Goal: Task Accomplishment & Management: Manage account settings

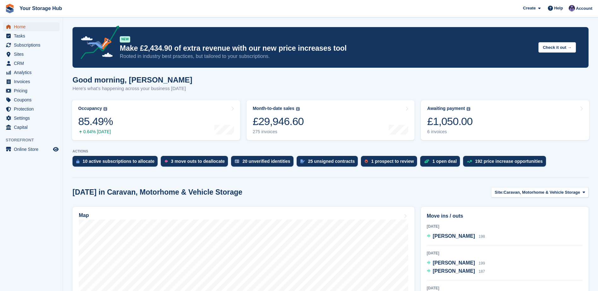
click at [17, 23] on span "Home" at bounding box center [33, 26] width 38 height 9
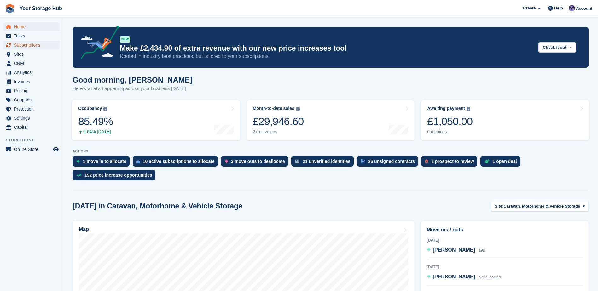
click at [21, 43] on span "Subscriptions" at bounding box center [33, 45] width 38 height 9
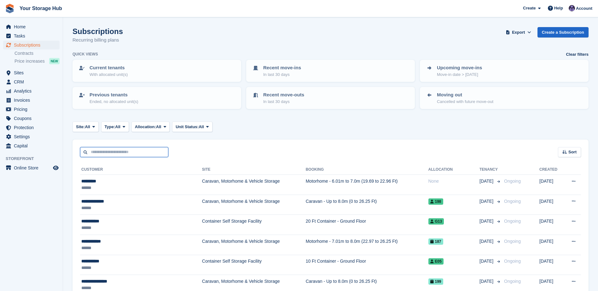
click at [104, 155] on input "text" at bounding box center [124, 152] width 88 height 10
type input "**********"
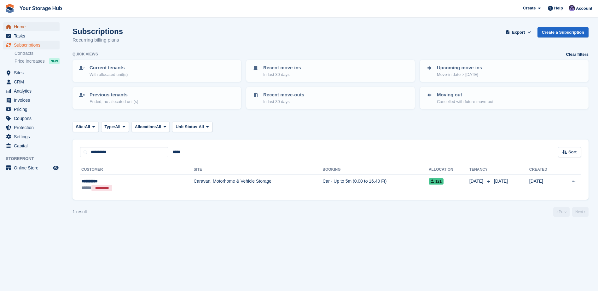
click at [25, 28] on span "Home" at bounding box center [33, 26] width 38 height 9
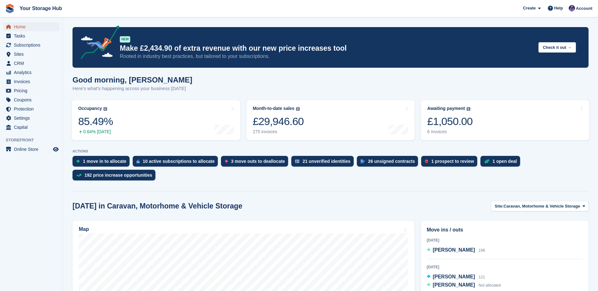
click at [20, 28] on span "Home" at bounding box center [33, 26] width 38 height 9
click at [23, 26] on span "Home" at bounding box center [33, 26] width 38 height 9
click at [28, 44] on span "Subscriptions" at bounding box center [33, 45] width 38 height 9
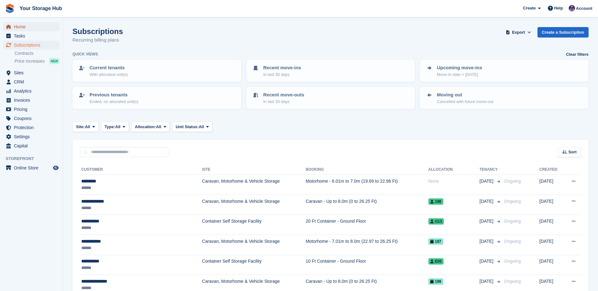
click at [28, 27] on span "Home" at bounding box center [33, 26] width 38 height 9
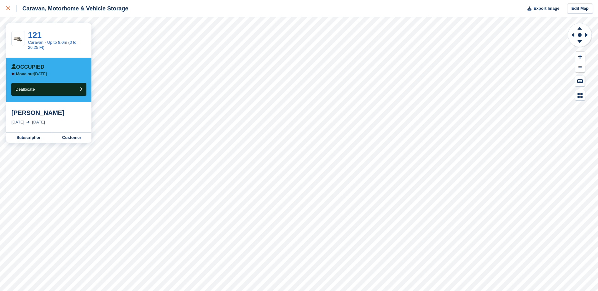
click at [8, 9] on icon at bounding box center [8, 8] width 4 height 4
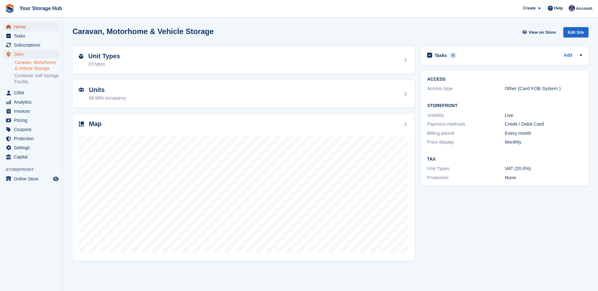
click at [23, 28] on span "Home" at bounding box center [33, 26] width 38 height 9
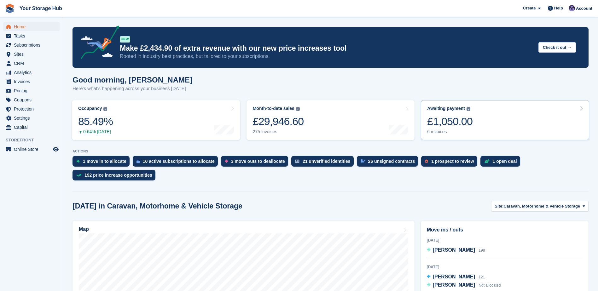
click at [444, 120] on div "£1,050.00" at bounding box center [449, 121] width 45 height 13
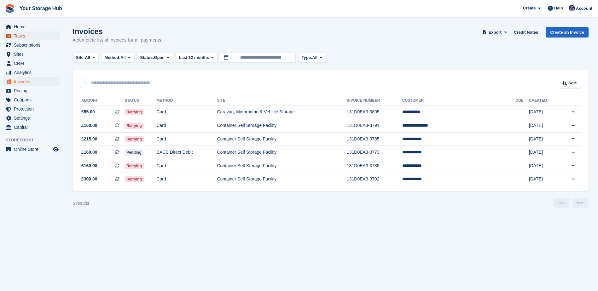
click at [30, 32] on span "Tasks" at bounding box center [33, 36] width 38 height 9
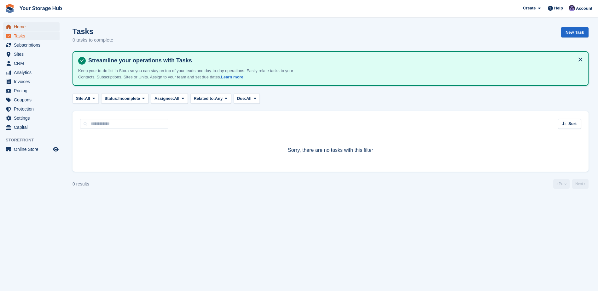
click at [27, 27] on span "Home" at bounding box center [33, 26] width 38 height 9
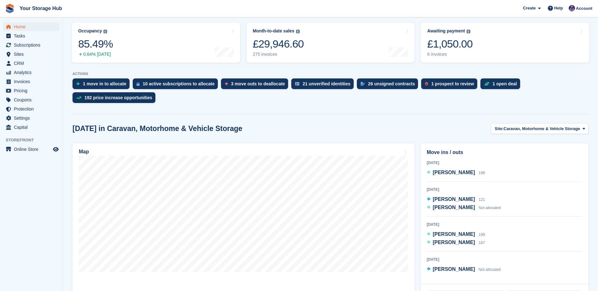
scroll to position [95, 0]
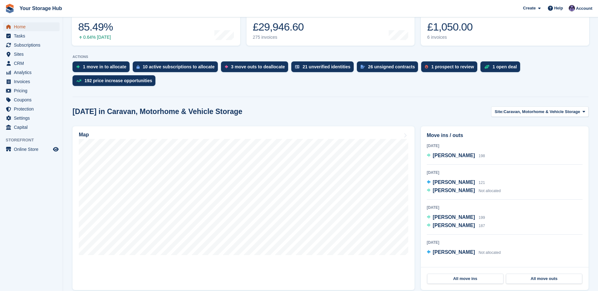
click at [28, 27] on span "Home" at bounding box center [33, 26] width 38 height 9
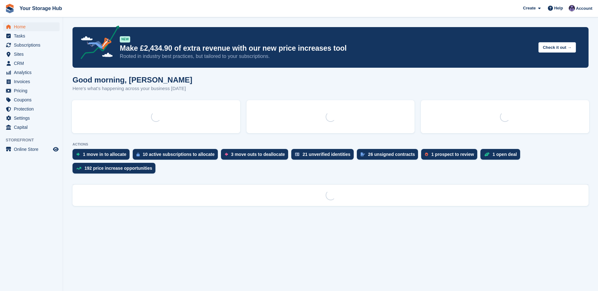
scroll to position [0, 0]
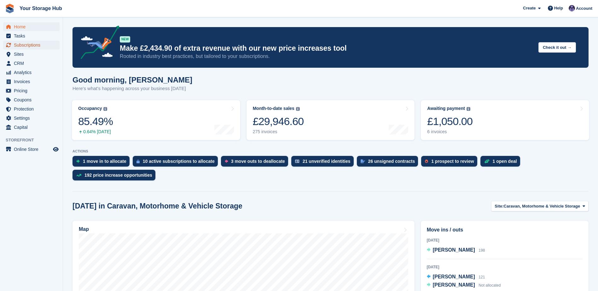
click at [27, 44] on span "Subscriptions" at bounding box center [33, 45] width 38 height 9
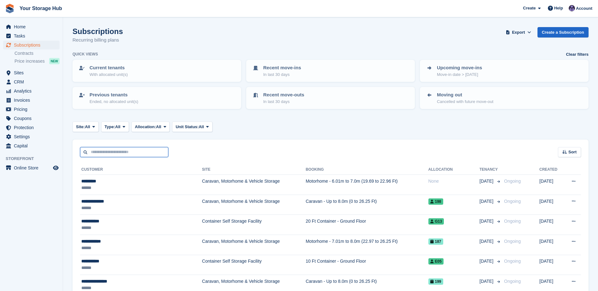
click at [116, 152] on input "text" at bounding box center [124, 152] width 88 height 10
type input "**********"
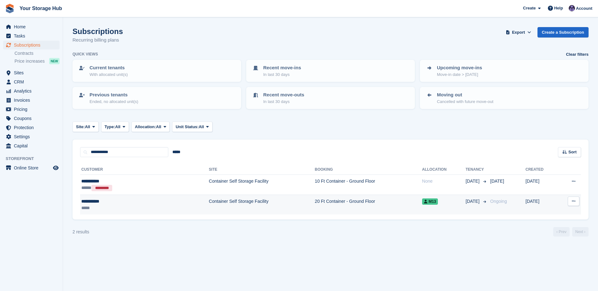
click at [576, 202] on button at bounding box center [574, 201] width 12 height 9
click at [556, 229] on p "Cancel subscription" at bounding box center [549, 227] width 55 height 8
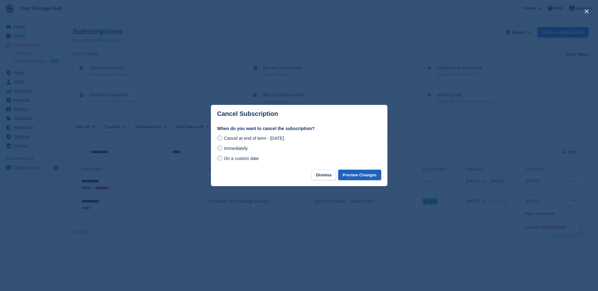
click at [349, 177] on button "Preview Changes" at bounding box center [359, 175] width 43 height 10
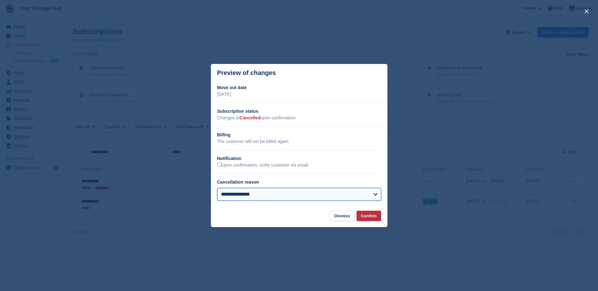
click at [259, 193] on select "**********" at bounding box center [299, 194] width 164 height 13
select select "**********"
click at [217, 189] on select "**********" at bounding box center [299, 194] width 164 height 13
click at [374, 217] on button "Confirm" at bounding box center [369, 216] width 25 height 10
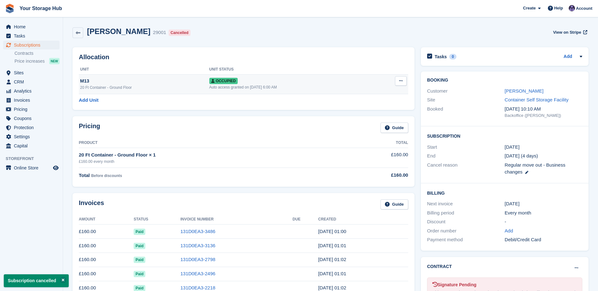
click at [398, 80] on button at bounding box center [401, 80] width 12 height 9
click at [370, 114] on p "Deallocate" at bounding box center [376, 115] width 55 height 8
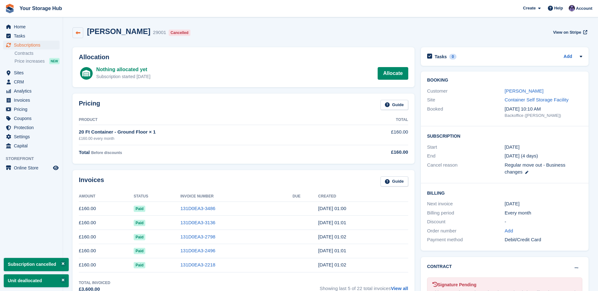
click at [78, 29] on link at bounding box center [78, 32] width 11 height 11
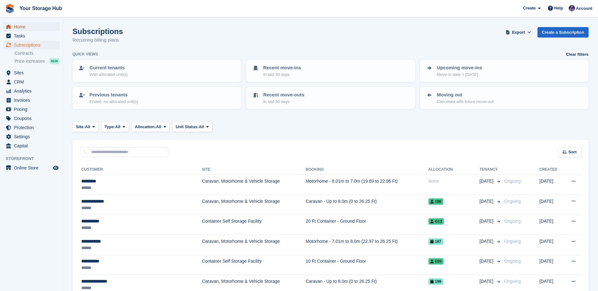
click at [29, 26] on span "Home" at bounding box center [33, 26] width 38 height 9
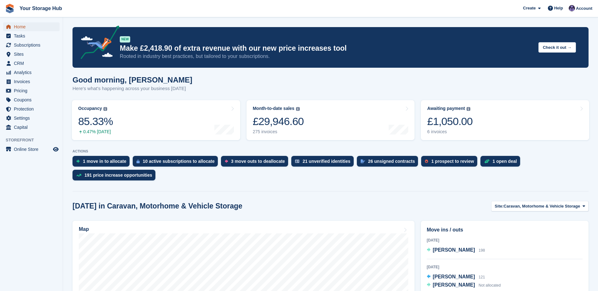
click at [17, 27] on span "Home" at bounding box center [33, 26] width 38 height 9
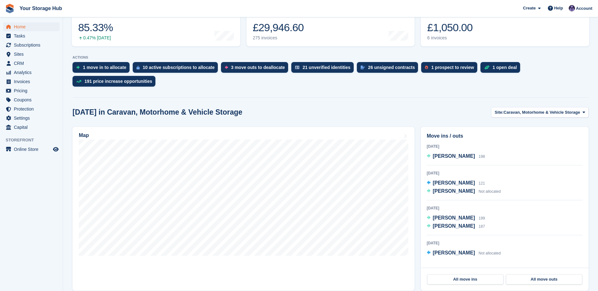
scroll to position [95, 0]
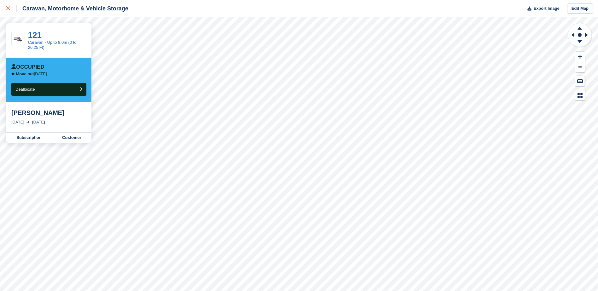
click at [7, 8] on icon at bounding box center [8, 8] width 4 height 4
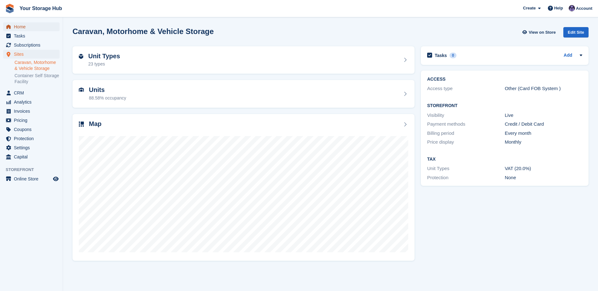
click at [15, 27] on span "Home" at bounding box center [33, 26] width 38 height 9
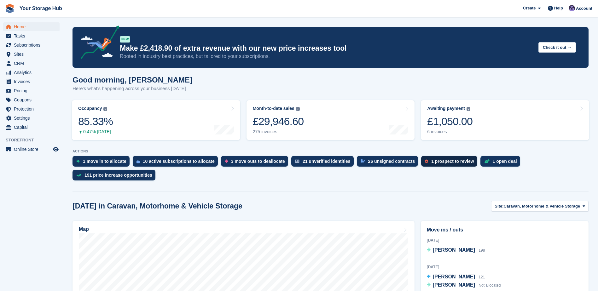
click at [431, 161] on div "1 prospect to review" at bounding box center [452, 161] width 43 height 5
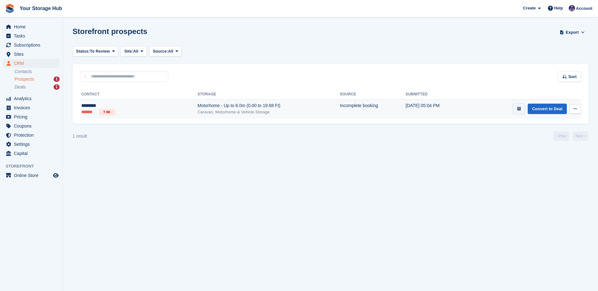
click at [516, 108] on button "submit" at bounding box center [519, 109] width 12 height 10
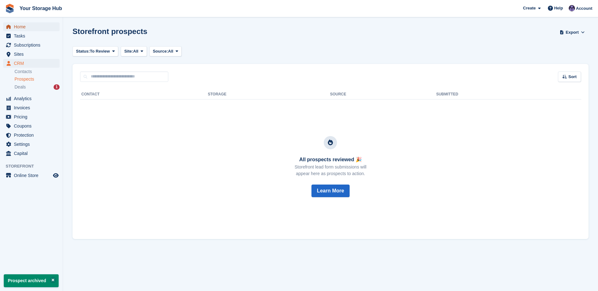
click at [24, 29] on span "Home" at bounding box center [33, 26] width 38 height 9
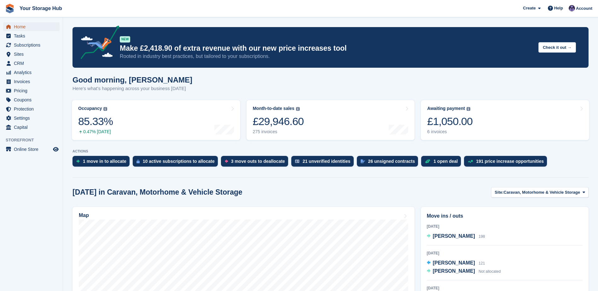
click at [25, 27] on span "Home" at bounding box center [33, 26] width 38 height 9
